Goal: Navigation & Orientation: Find specific page/section

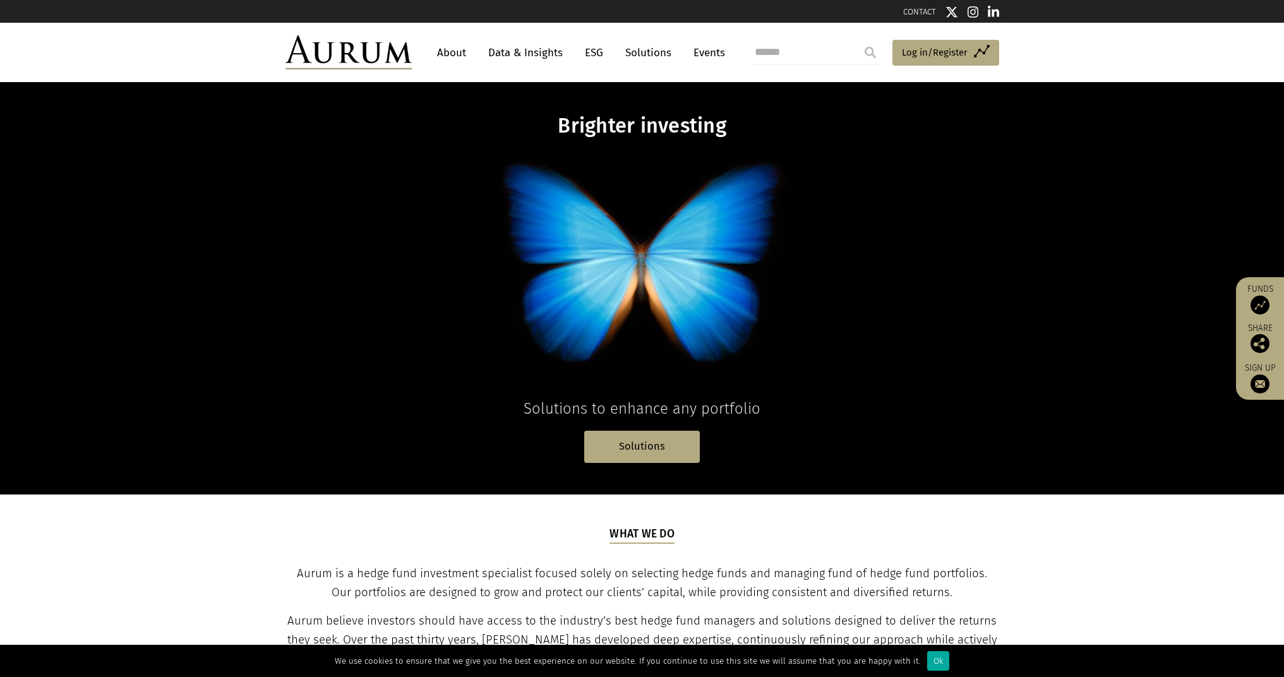
click at [305, 428] on div "Brighter investing Solutions to enhance any portfolio Solutions" at bounding box center [642, 288] width 739 height 349
click at [940, 58] on span "Log in/Register" at bounding box center [935, 52] width 66 height 15
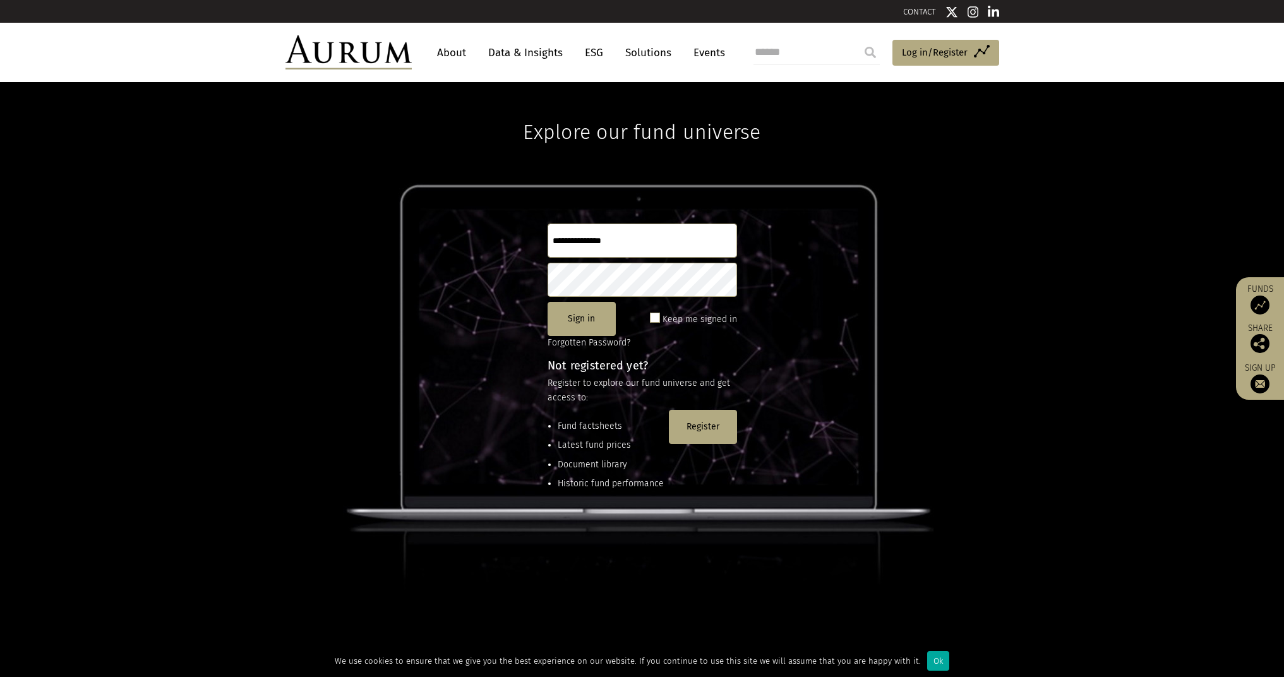
drag, startPoint x: 802, startPoint y: 165, endPoint x: 710, endPoint y: 237, distance: 116.1
click at [714, 235] on div "Explore our fund universe Sign in Keep me signed in Forgotten Password? Not reg…" at bounding box center [642, 379] width 1284 height 595
click at [716, 245] on input "text" at bounding box center [642, 241] width 189 height 34
click at [722, 169] on div "Explore our fund universe Sign in Keep me signed in Forgotten Password? Not reg…" at bounding box center [642, 379] width 1284 height 595
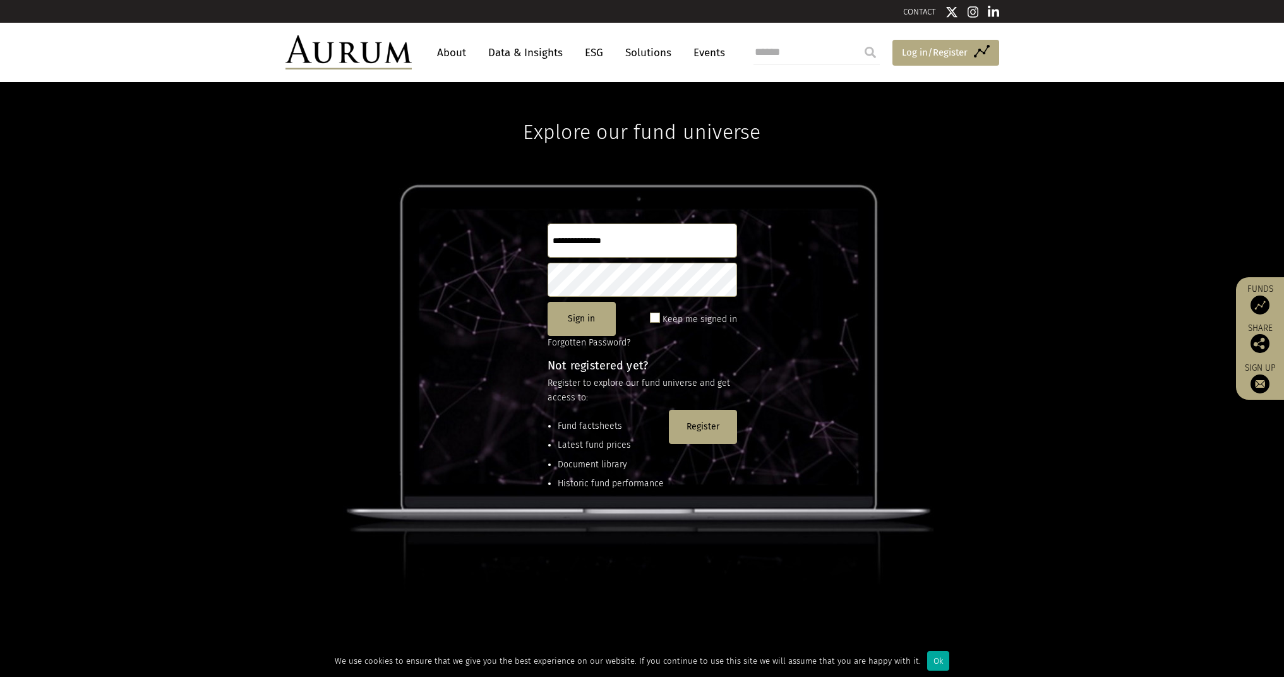
click at [912, 54] on span "Log in/Register" at bounding box center [935, 52] width 66 height 15
click at [584, 324] on button "Sign in" at bounding box center [582, 319] width 68 height 34
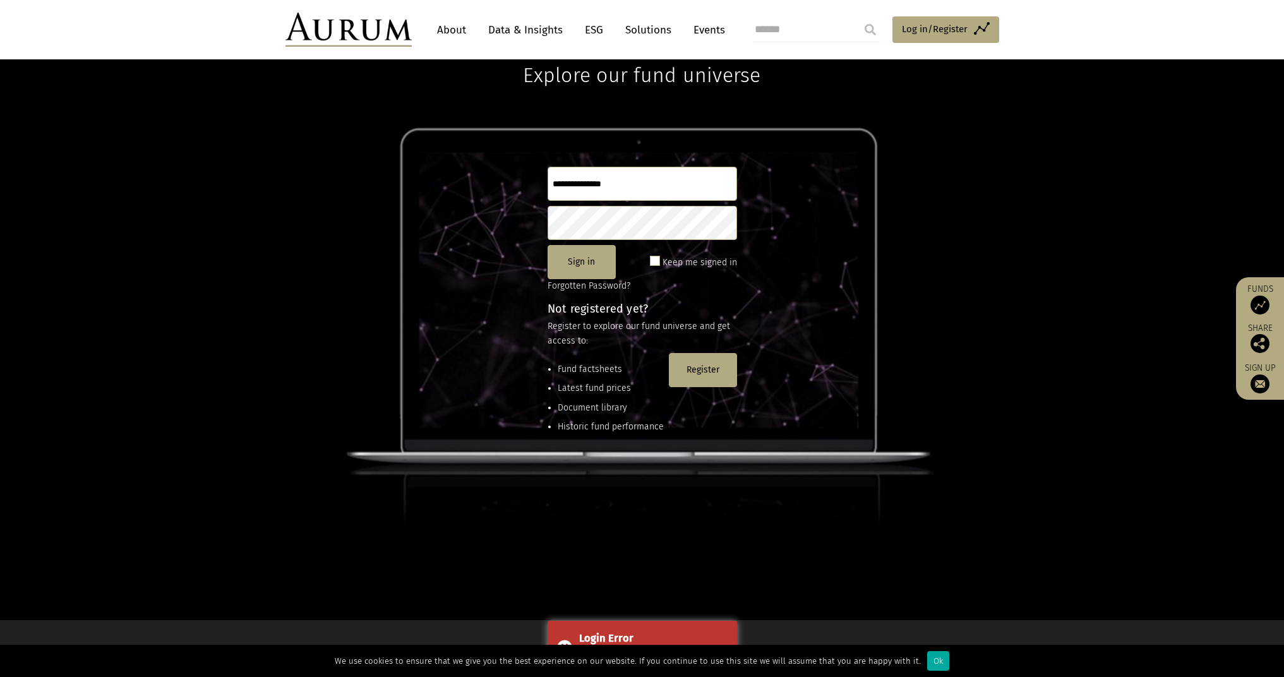
scroll to position [63, 0]
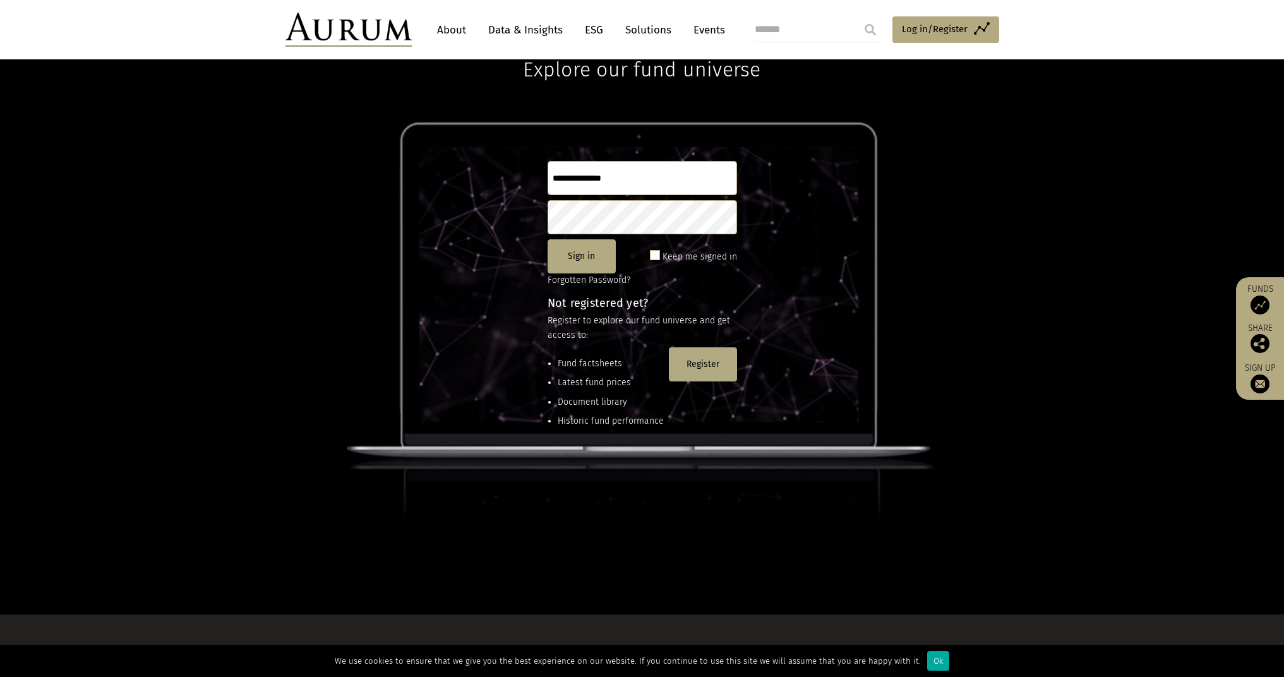
click at [614, 378] on li "Latest fund prices" at bounding box center [611, 383] width 106 height 14
click at [620, 382] on li "Latest fund prices" at bounding box center [611, 383] width 106 height 14
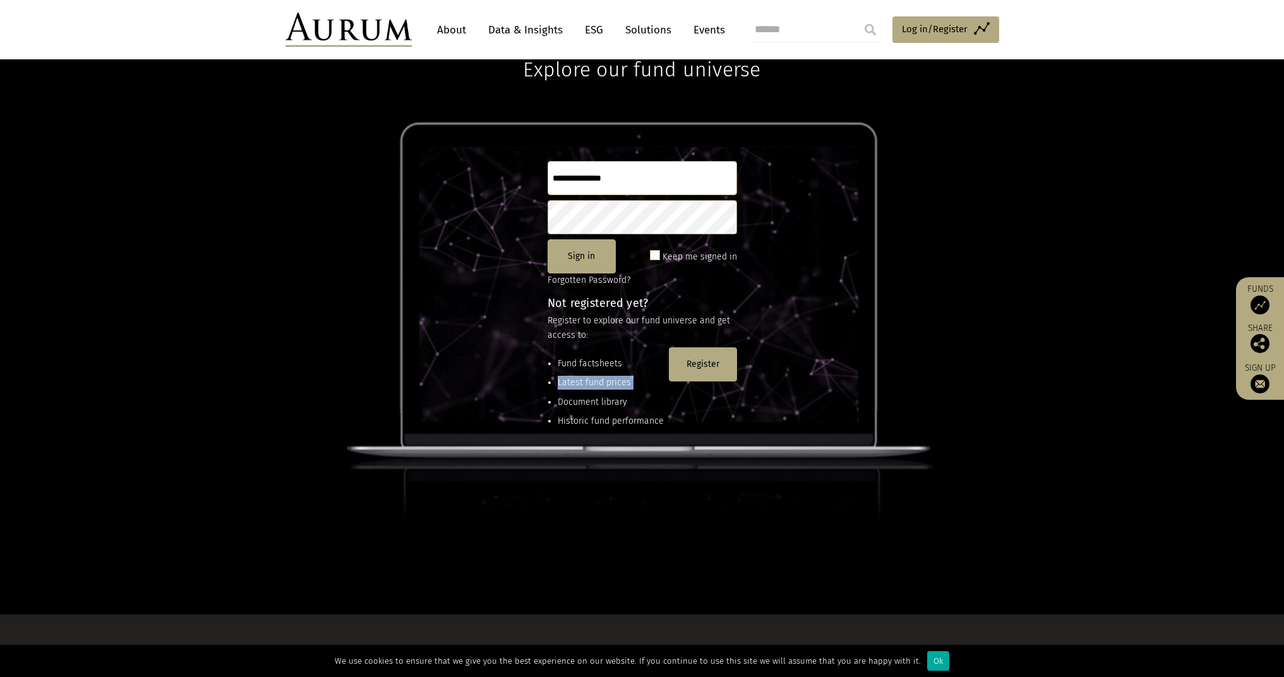
click at [620, 382] on li "Latest fund prices" at bounding box center [611, 383] width 106 height 14
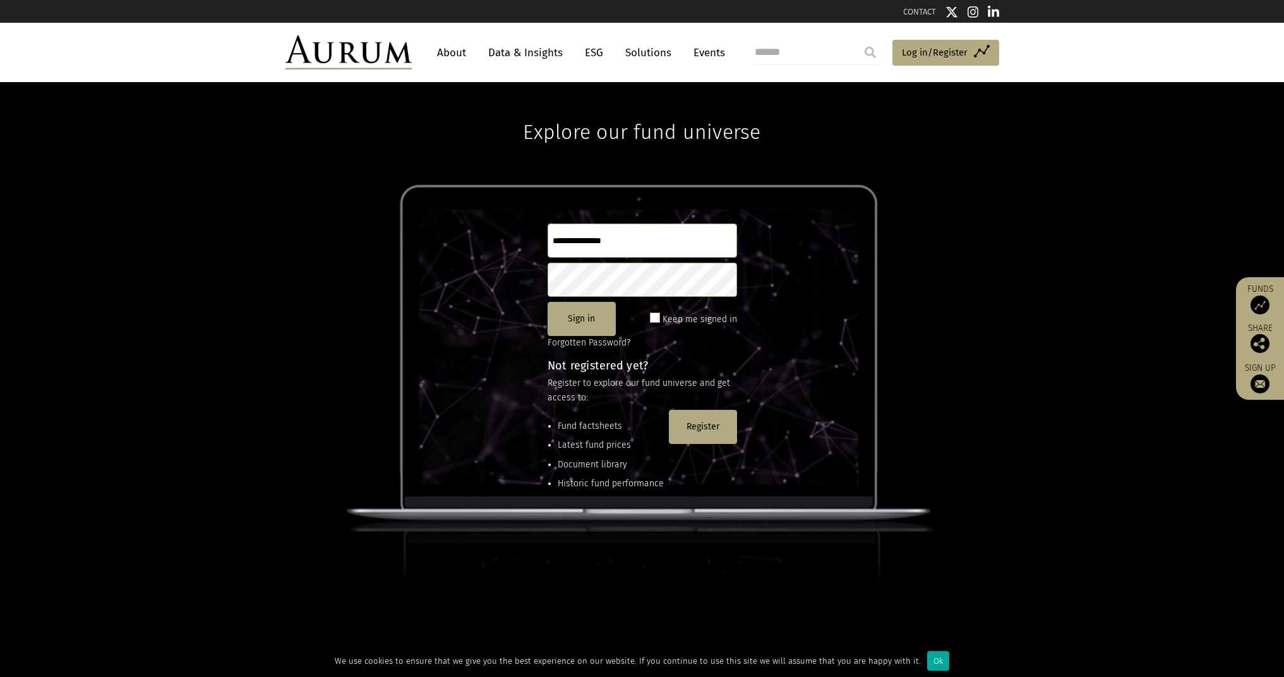
click at [448, 57] on link "About" at bounding box center [452, 52] width 42 height 23
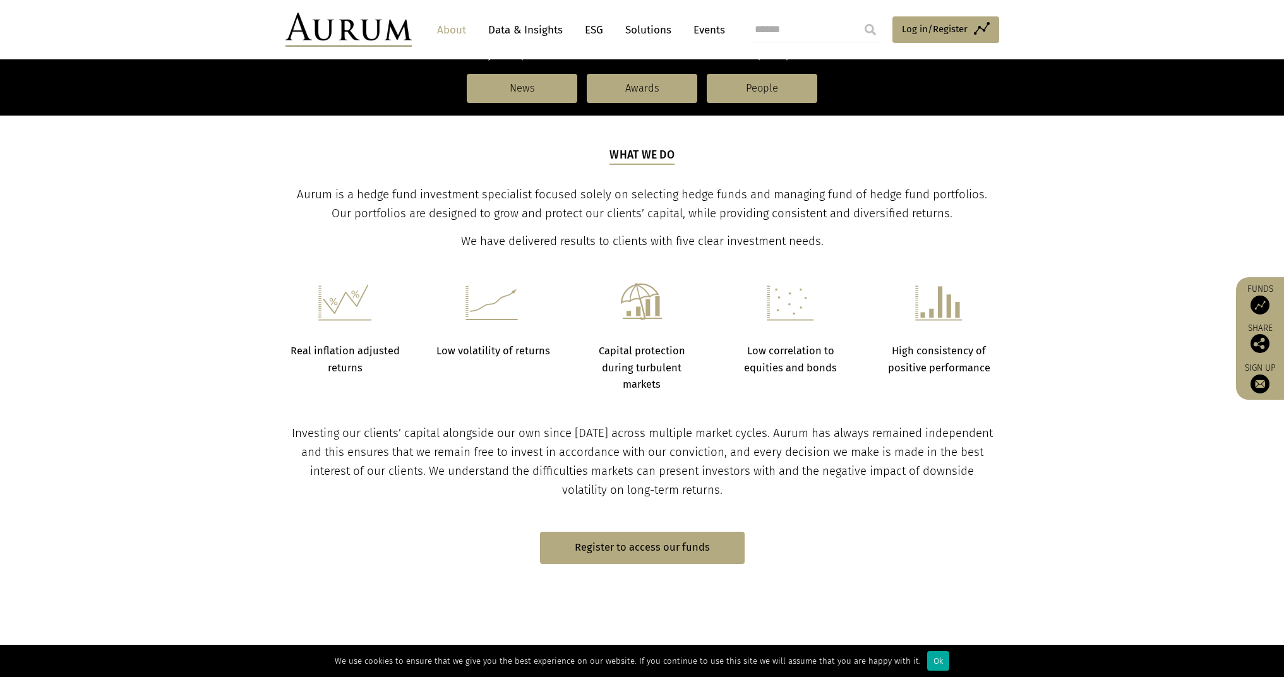
scroll to position [364, 0]
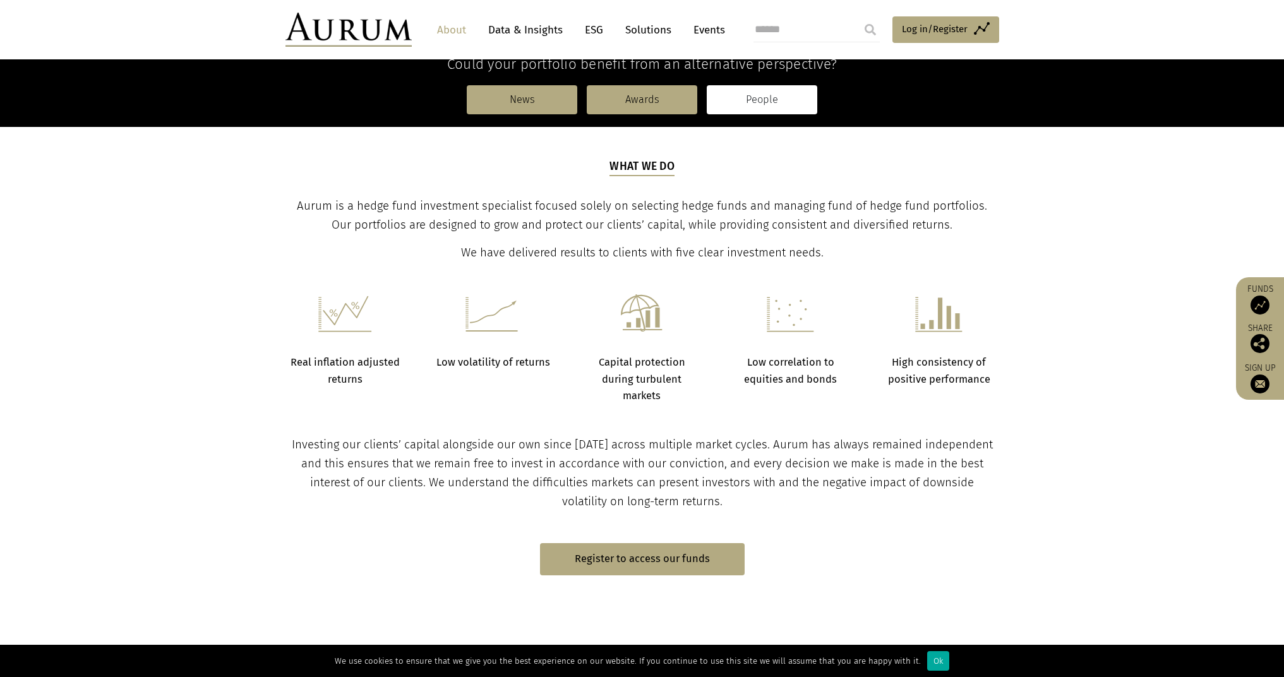
click at [763, 99] on link "People" at bounding box center [762, 99] width 111 height 29
